Goal: Task Accomplishment & Management: Use online tool/utility

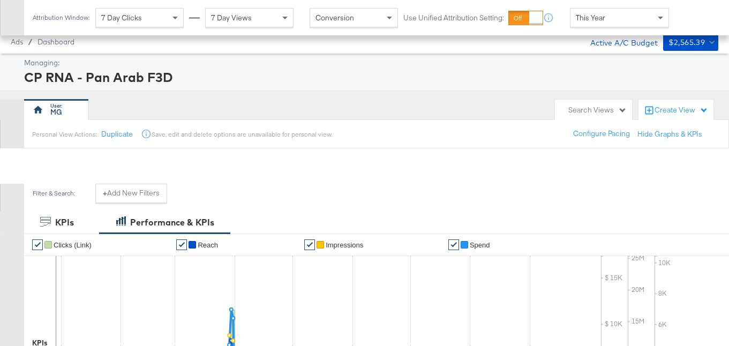
scroll to position [377, 0]
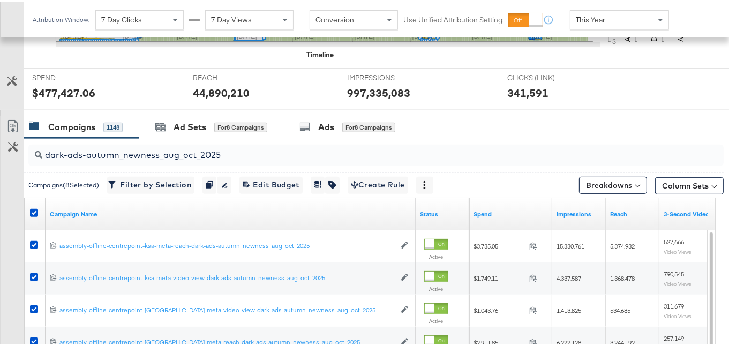
click at [223, 146] on input "dark-ads-autumn_newness_aug_oct_2025" at bounding box center [351, 148] width 619 height 21
paste input "boosting-autumn_newness_boosting_sep"
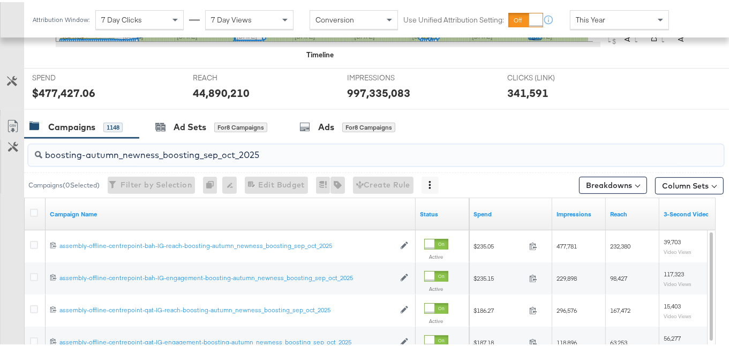
type input "boosting-autumn_newness_boosting_sep_oct_2025"
click at [34, 207] on icon at bounding box center [34, 211] width 8 height 8
click at [0, 0] on input "checkbox" at bounding box center [0, 0] width 0 height 0
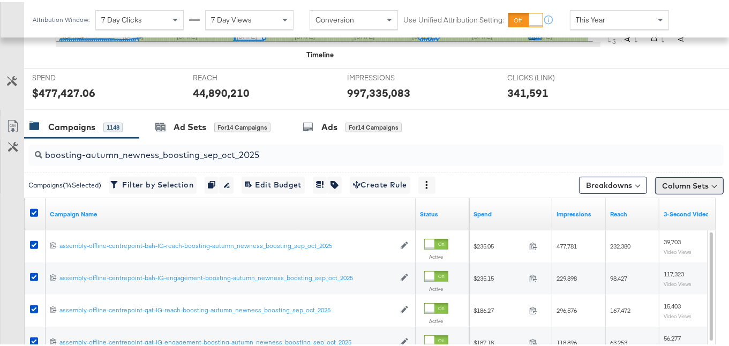
click at [669, 180] on button "Column Sets" at bounding box center [689, 183] width 69 height 17
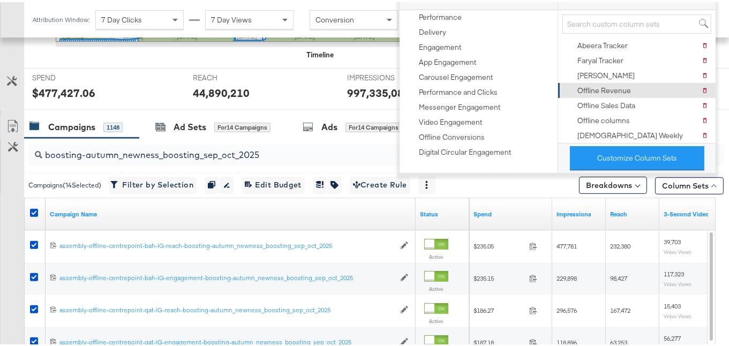
click at [611, 42] on div "Abeera Tracker" at bounding box center [602, 44] width 50 height 10
click at [725, 166] on div "KPIs Performance & KPIs Customize KPIs ✔ Clicks (Link) ✔ Reach ✔ Impressions ✔ …" at bounding box center [368, 198] width 737 height 729
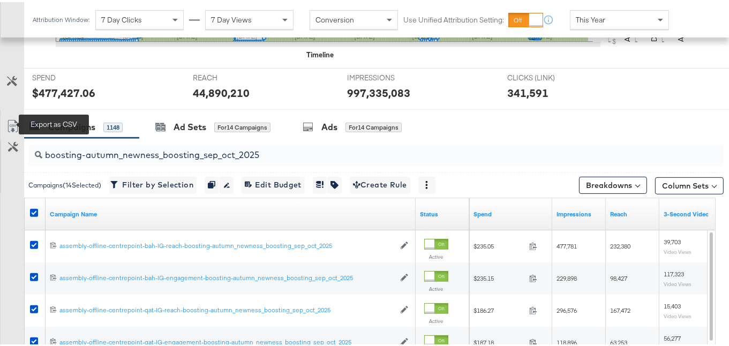
click at [13, 119] on icon at bounding box center [12, 124] width 13 height 13
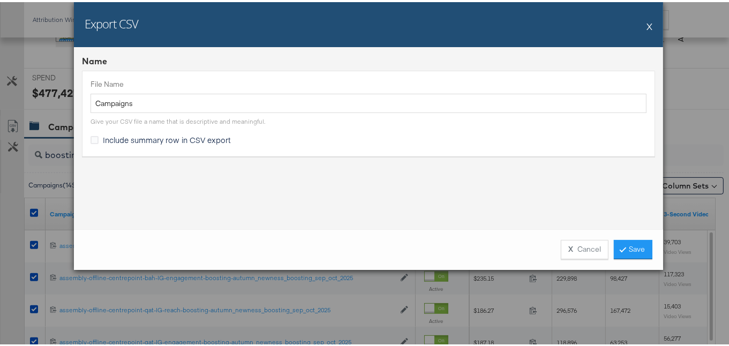
click at [217, 139] on span "Include summary row in CSV export" at bounding box center [167, 137] width 128 height 11
click at [0, 0] on input "Include summary row in CSV export" at bounding box center [0, 0] width 0 height 0
click at [626, 246] on link "Save" at bounding box center [633, 247] width 39 height 19
